Goal: Task Accomplishment & Management: Complete application form

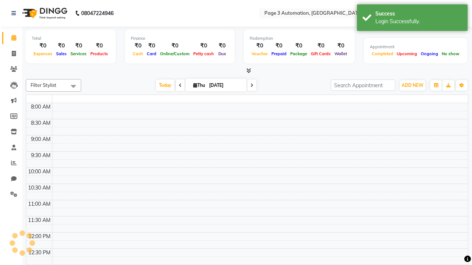
select select "en"
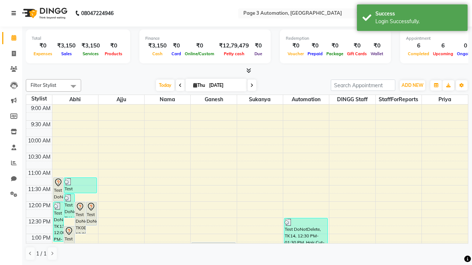
click at [15, 13] on icon at bounding box center [13, 13] width 4 height 5
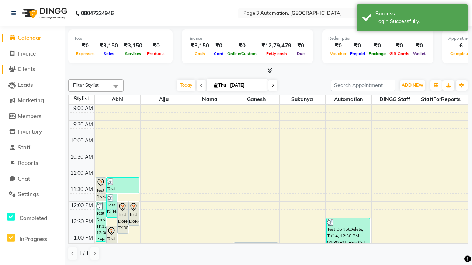
click at [32, 69] on span "Clients" at bounding box center [26, 69] width 17 height 7
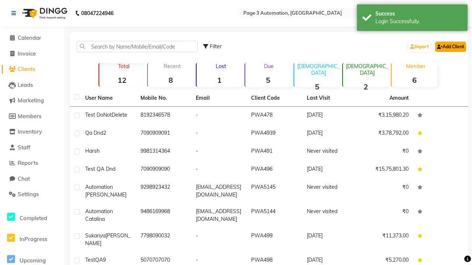
click at [450, 46] on link "Add Client" at bounding box center [450, 47] width 31 height 10
select select "22"
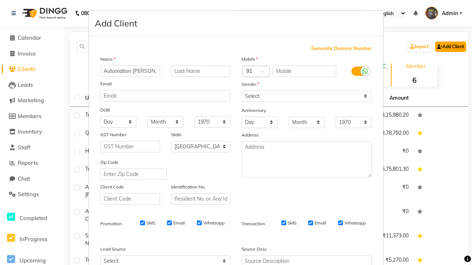
type input "Automation [PERSON_NAME]"
type input "9627764458"
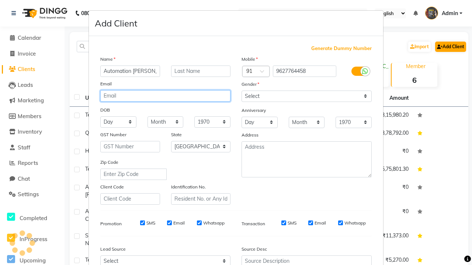
type input "[EMAIL_ADDRESS][DOMAIN_NAME]"
select select "[DEMOGRAPHIC_DATA]"
type input "[EMAIL_ADDRESS][DOMAIN_NAME]"
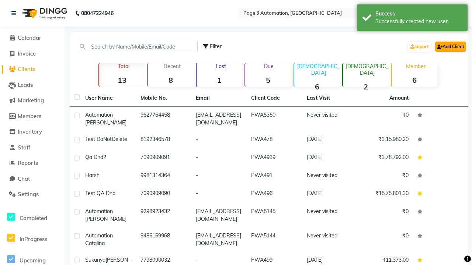
click at [412, 19] on div "Successfully created new user." at bounding box center [418, 22] width 87 height 8
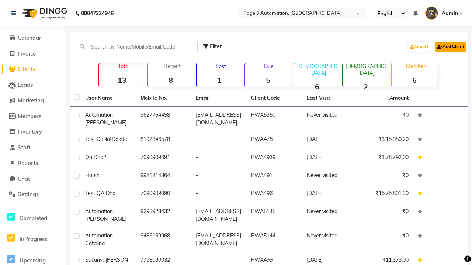
click at [450, 46] on link "Add Client" at bounding box center [450, 47] width 31 height 10
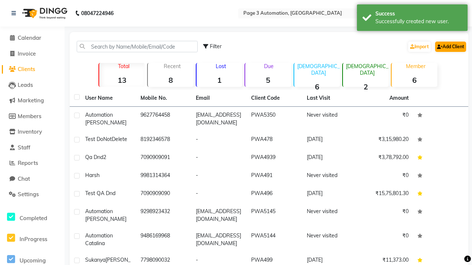
select select "22"
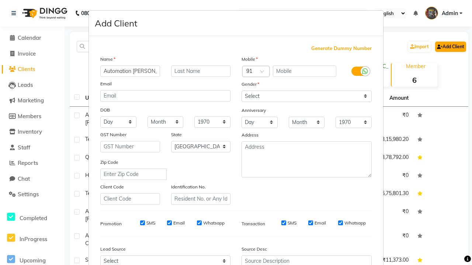
type input "Automation [PERSON_NAME]"
type input "9423117332"
type input "[EMAIL_ADDRESS][DOMAIN_NAME]"
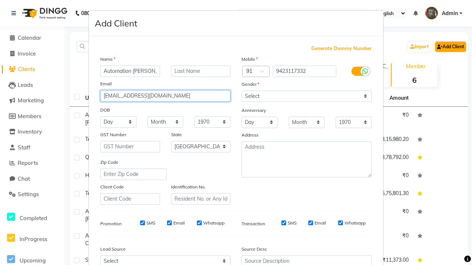
select select "[DEMOGRAPHIC_DATA]"
type input "[EMAIL_ADDRESS][DOMAIN_NAME]"
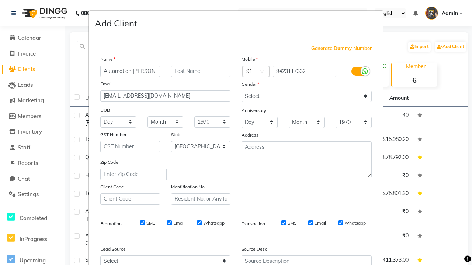
select select "3122"
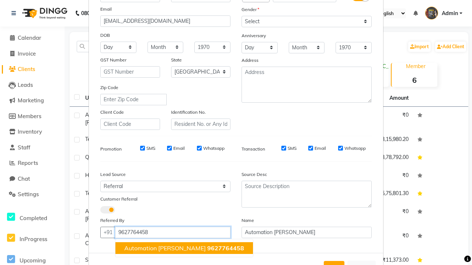
click at [169, 248] on span "Automation [PERSON_NAME]" at bounding box center [164, 248] width 81 height 7
type input "9627764458"
click at [334, 261] on button "Add" at bounding box center [334, 267] width 21 height 13
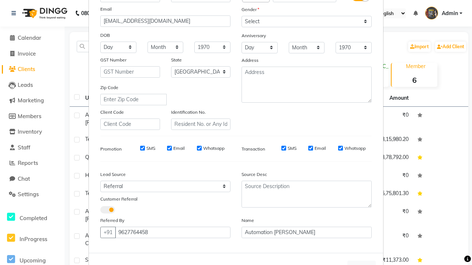
scroll to position [84, 0]
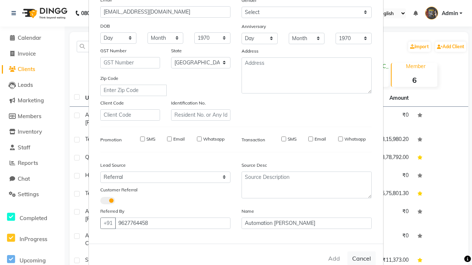
select select
select select "null"
select select
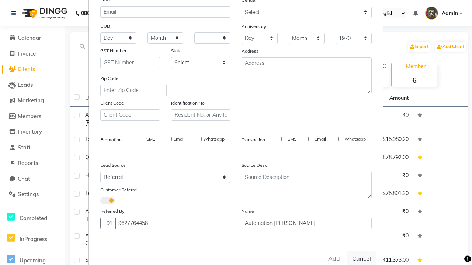
select select
checkbox input "false"
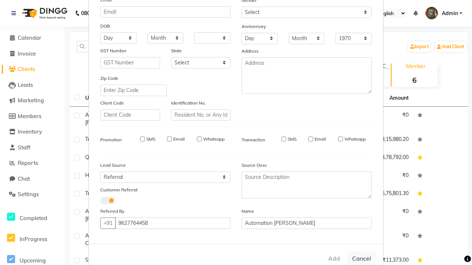
checkbox input "false"
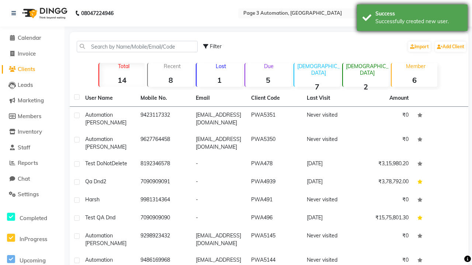
click at [412, 19] on div "Successfully created new user." at bounding box center [418, 22] width 87 height 8
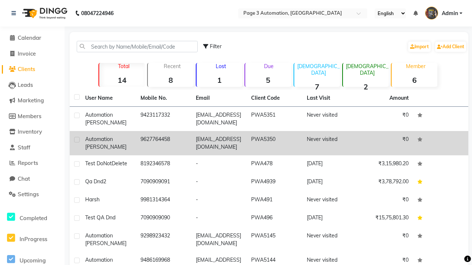
click at [77, 140] on label at bounding box center [77, 140] width 6 height 6
click at [77, 140] on input "checkbox" at bounding box center [76, 140] width 5 height 5
checkbox input "true"
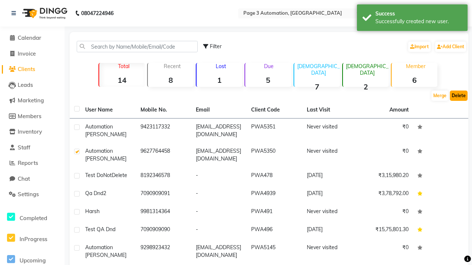
click at [458, 96] on button "Delete" at bounding box center [459, 96] width 18 height 10
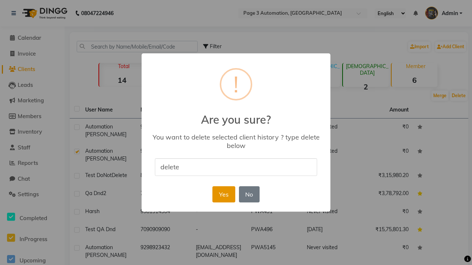
type input "delete"
click at [223, 194] on button "Yes" at bounding box center [223, 194] width 22 height 16
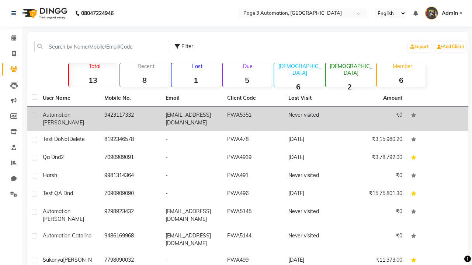
click at [34, 115] on label at bounding box center [35, 116] width 6 height 6
click at [34, 115] on input "checkbox" at bounding box center [34, 115] width 5 height 5
checkbox input "true"
